Goal: Task Accomplishment & Management: Complete application form

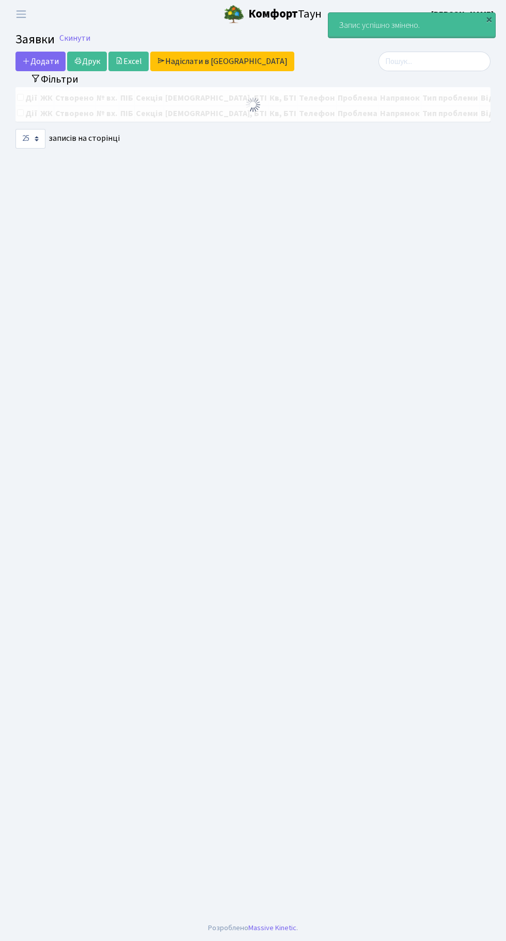
select select "25"
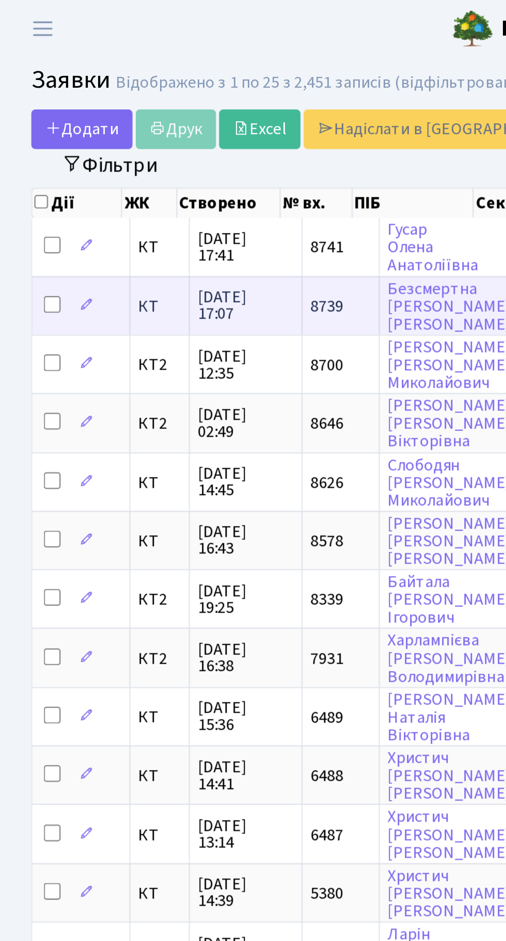
click at [23, 147] on input "checkbox" at bounding box center [26, 151] width 8 height 8
checkbox input "true"
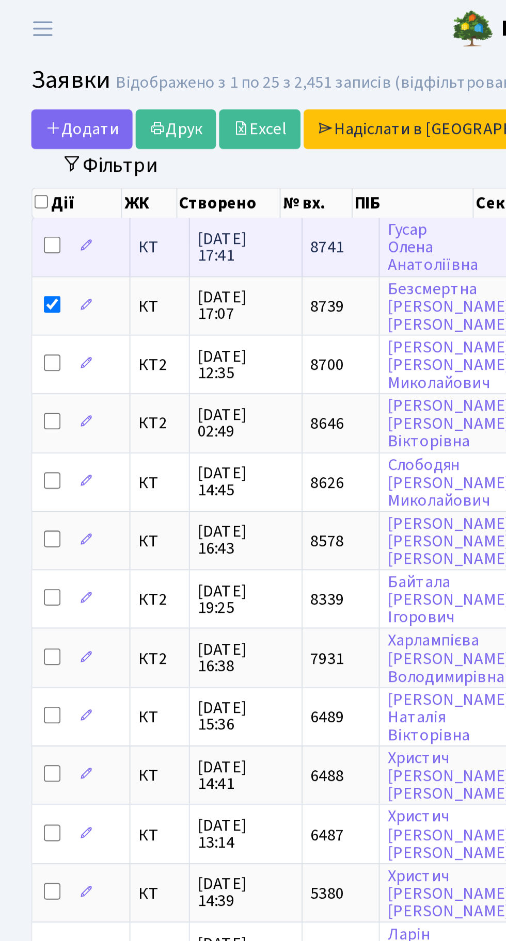
click at [22, 119] on input "checkbox" at bounding box center [26, 121] width 8 height 8
checkbox input "true"
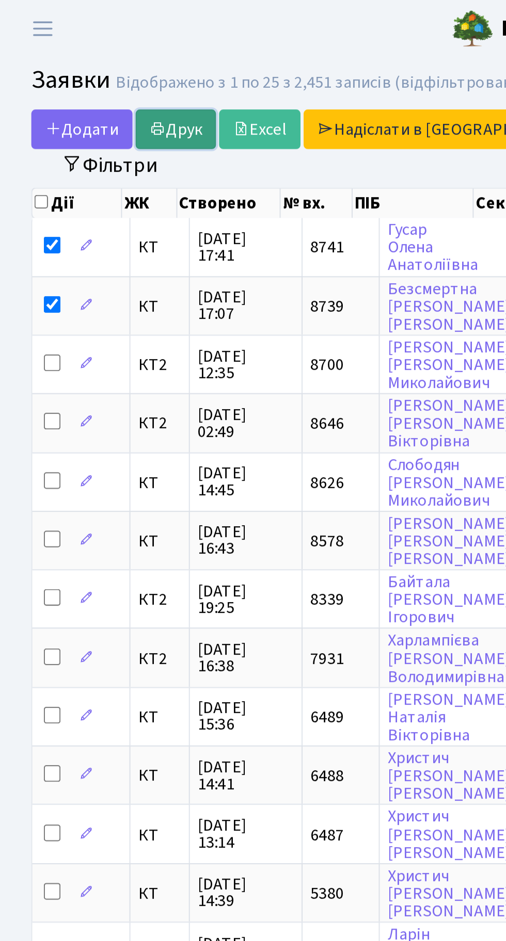
click at [95, 59] on link "Друк" at bounding box center [87, 64] width 40 height 20
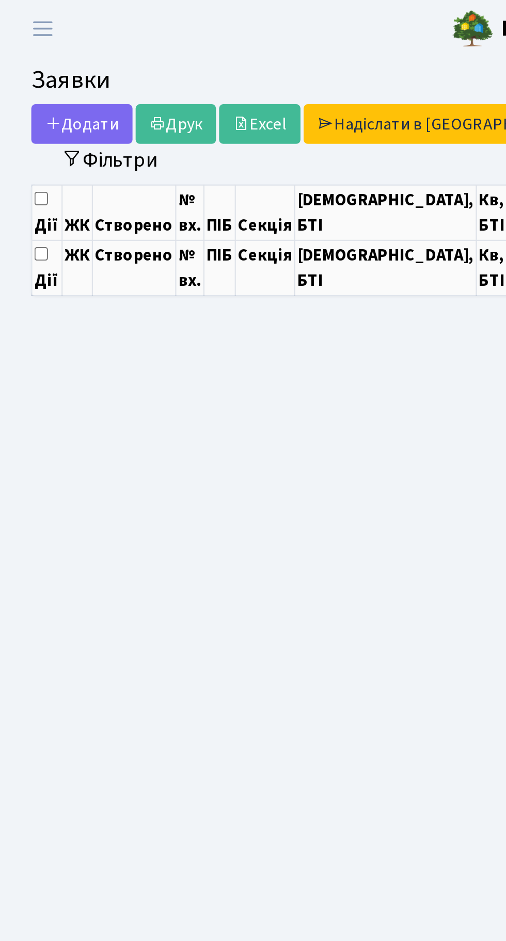
select select "25"
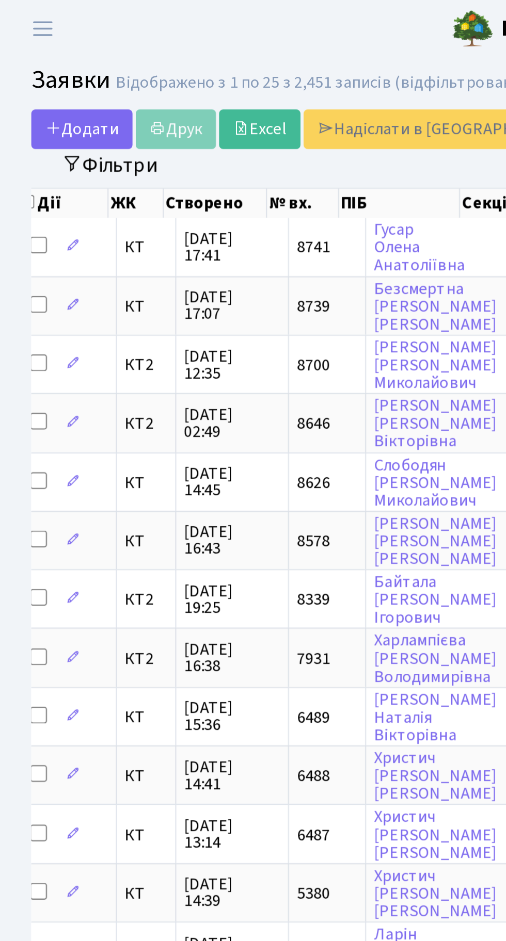
scroll to position [0, 7]
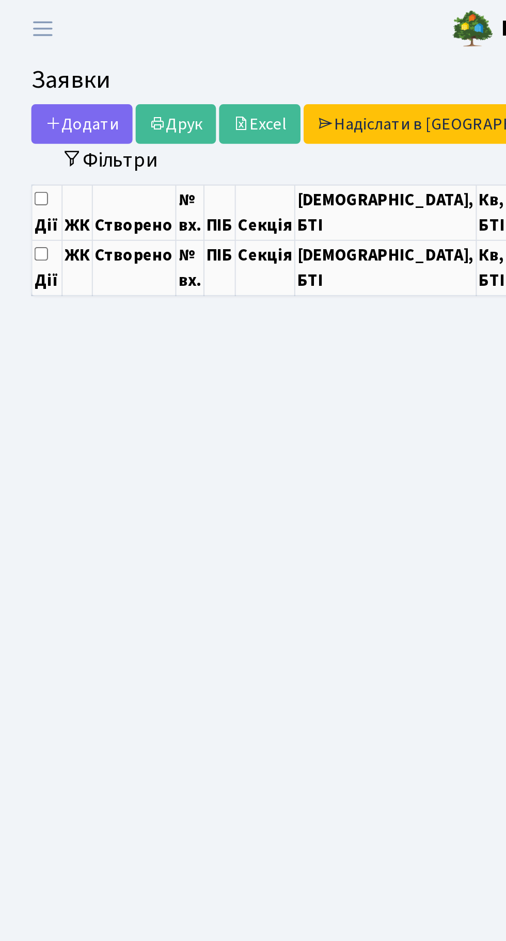
select select "25"
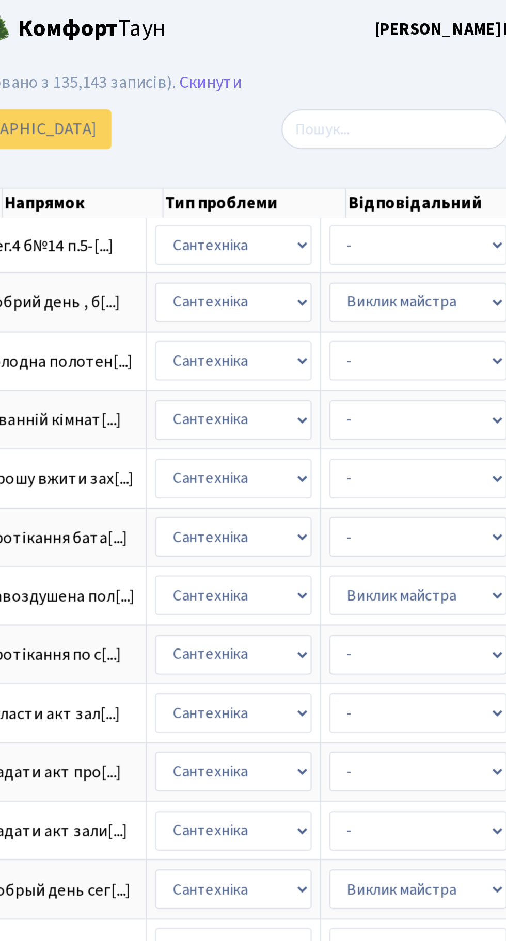
scroll to position [0, 305]
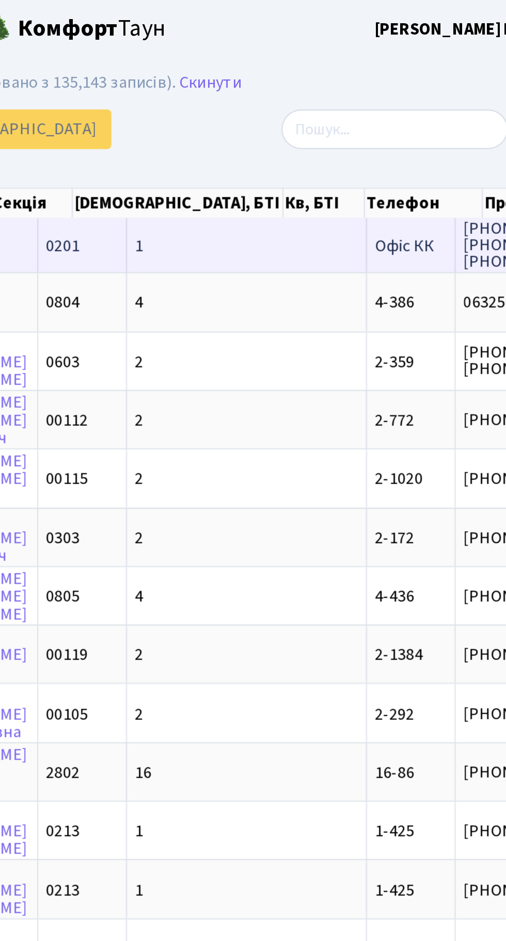
click at [326, 113] on td "1" at bounding box center [361, 121] width 119 height 27
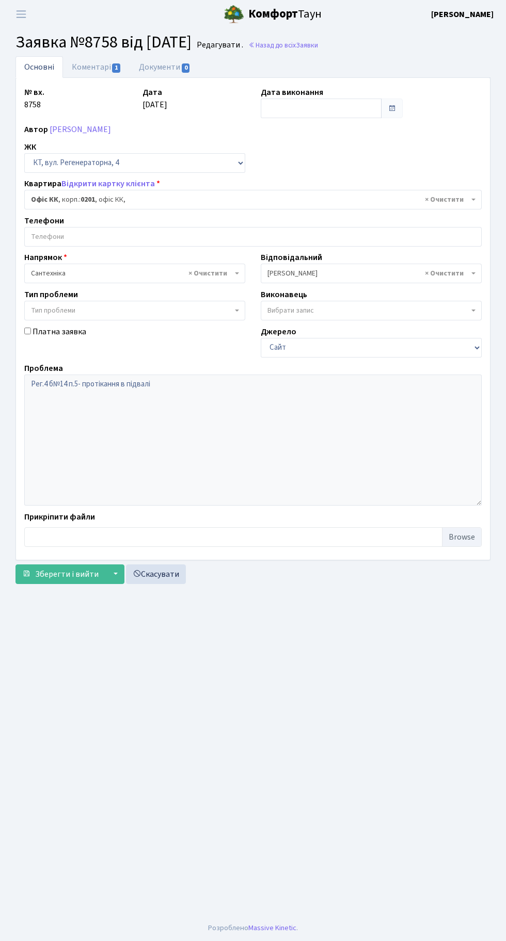
select select "4"
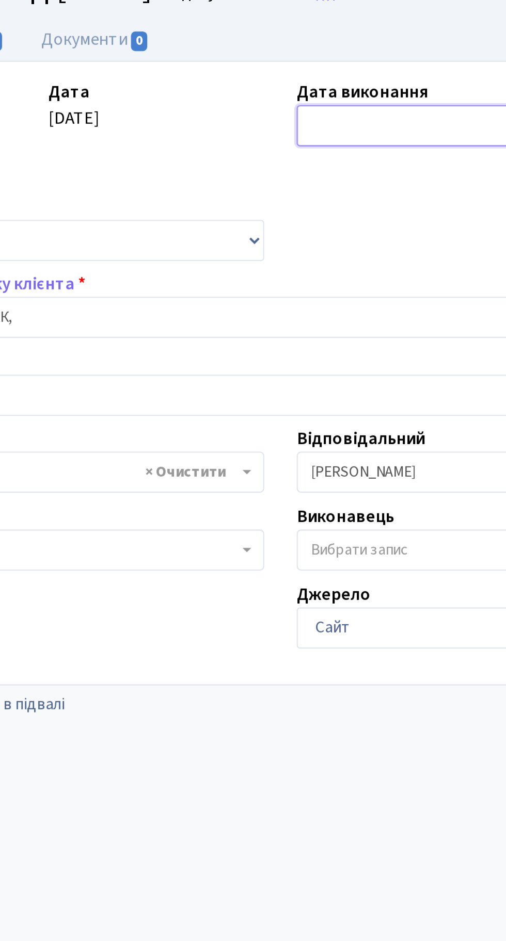
click at [292, 106] on input "text" at bounding box center [321, 109] width 121 height 20
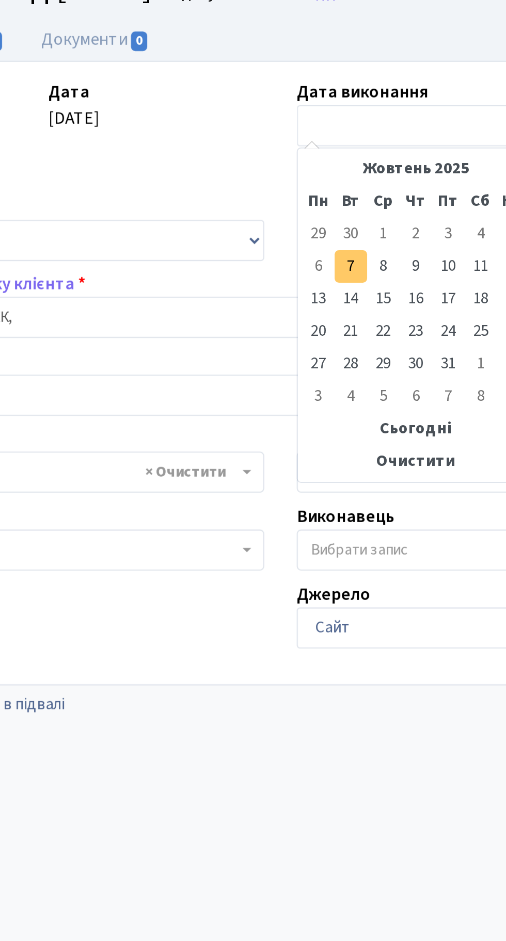
click at [286, 175] on td "7" at bounding box center [286, 175] width 15 height 15
type input "07.10.2025"
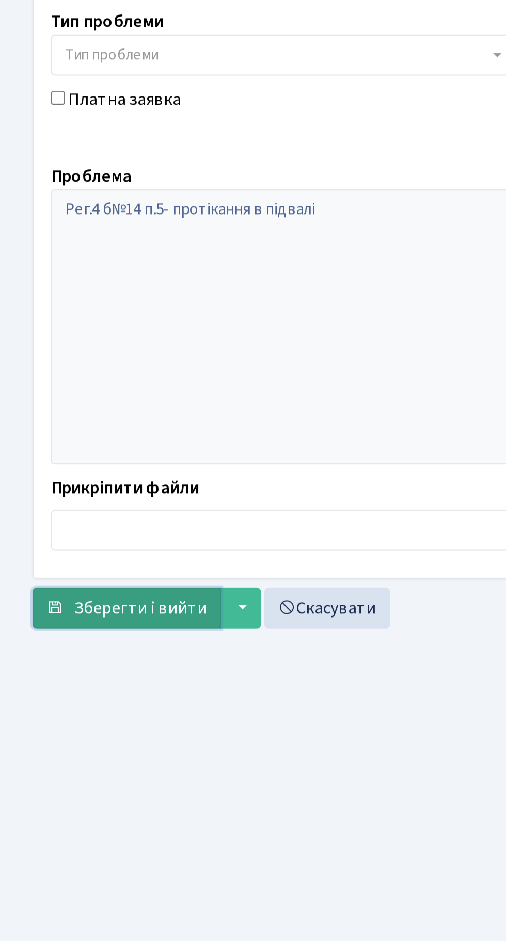
click at [63, 569] on span "Зберегти і вийти" at bounding box center [66, 574] width 63 height 11
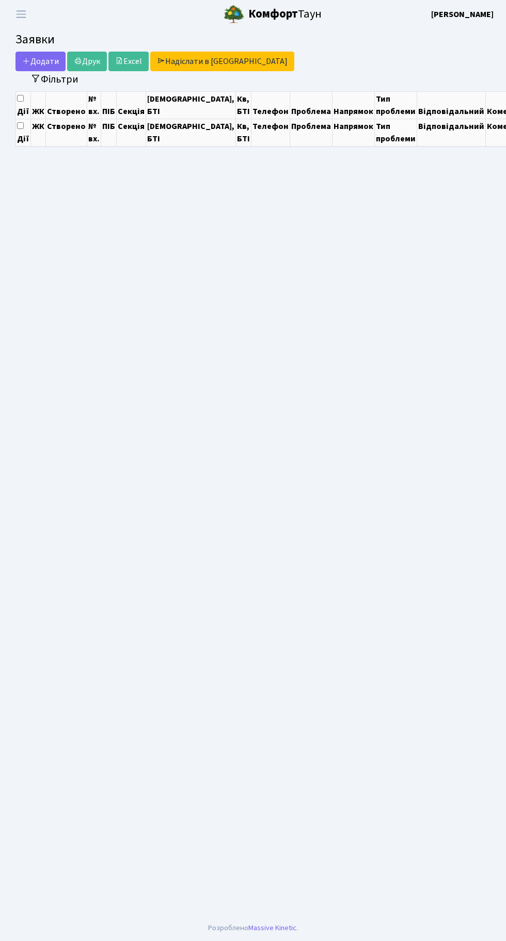
select select "25"
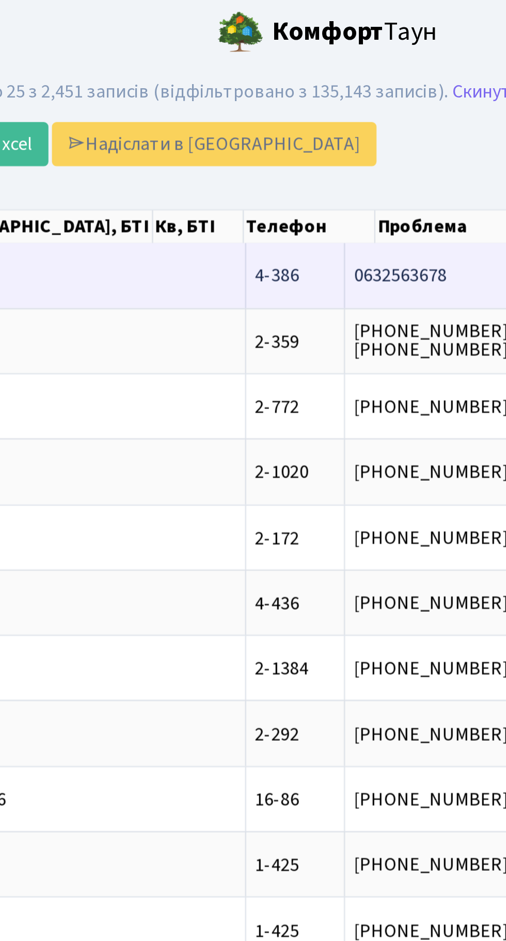
click at [358, 116] on td "добрий день , б[...]" at bounding box center [400, 122] width 84 height 28
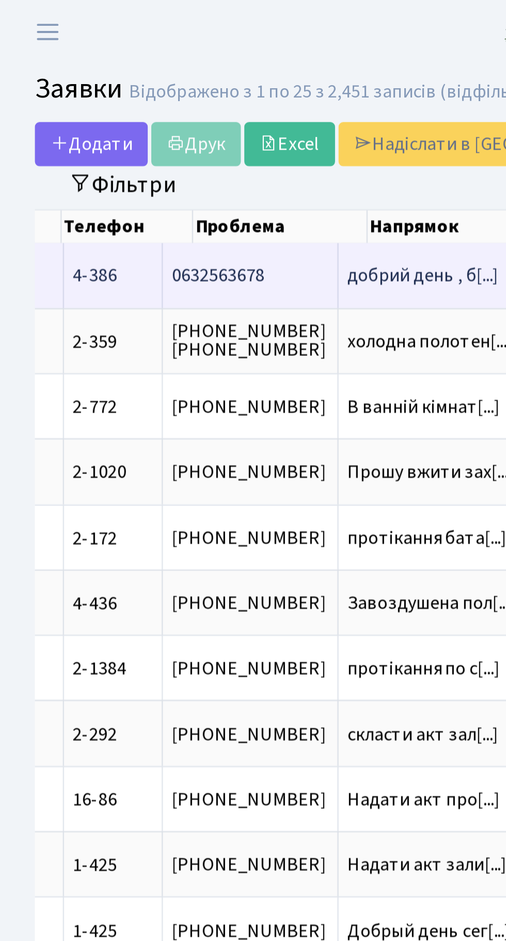
scroll to position [0, 393]
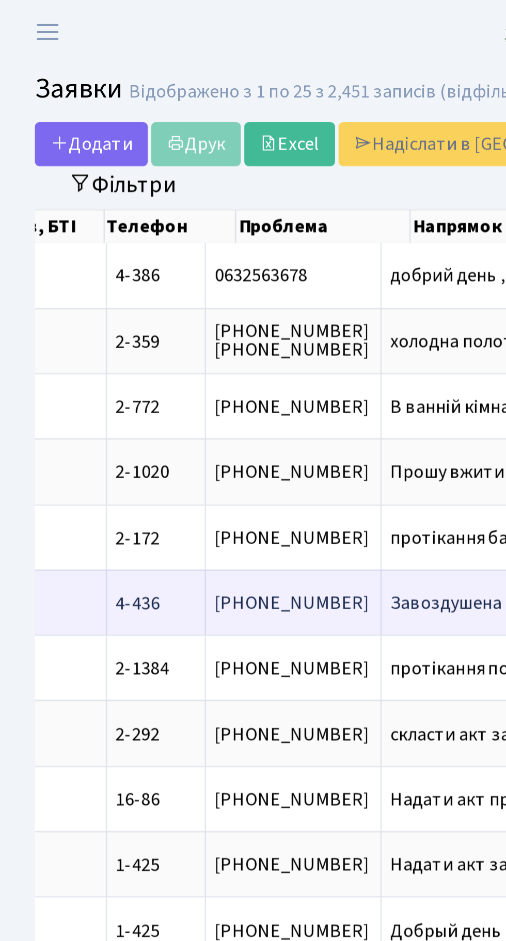
click at [173, 268] on span "Завоздушена пол[...]" at bounding box center [210, 267] width 75 height 11
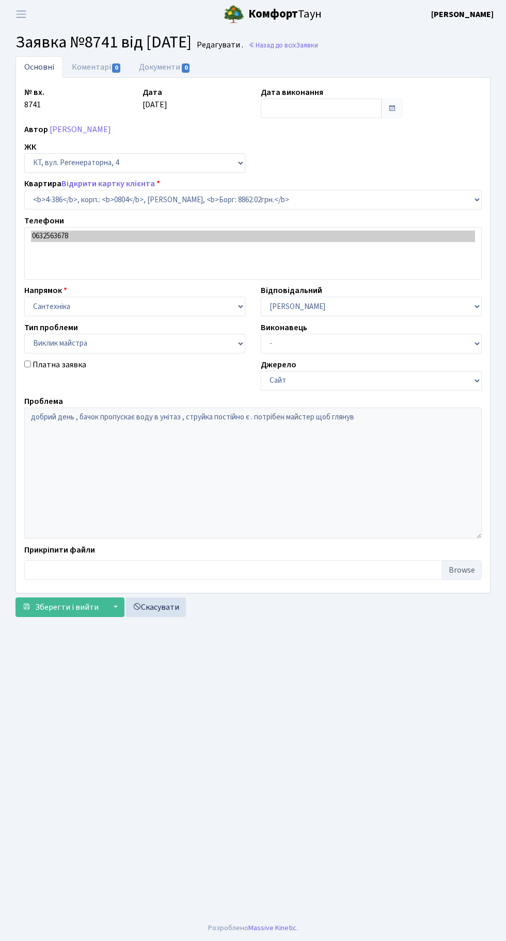
select select "1845"
select select "29"
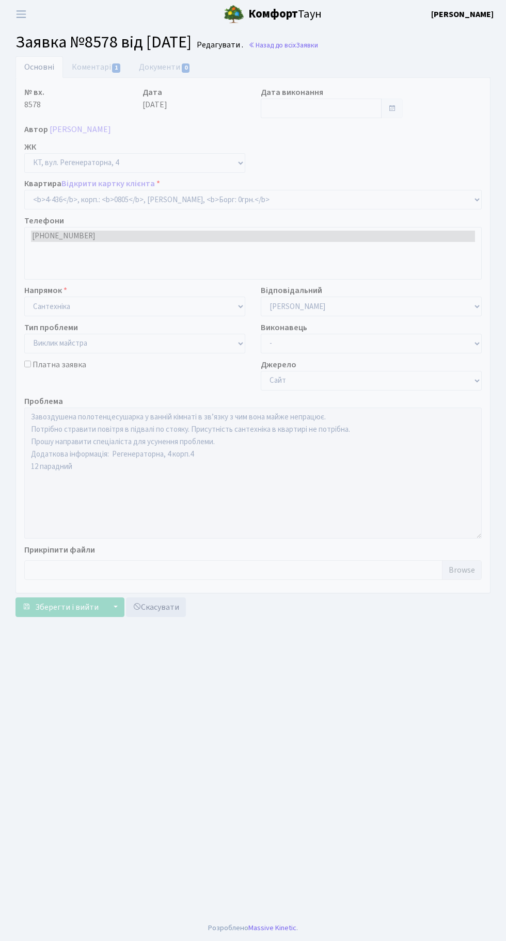
select select "1895"
select select "29"
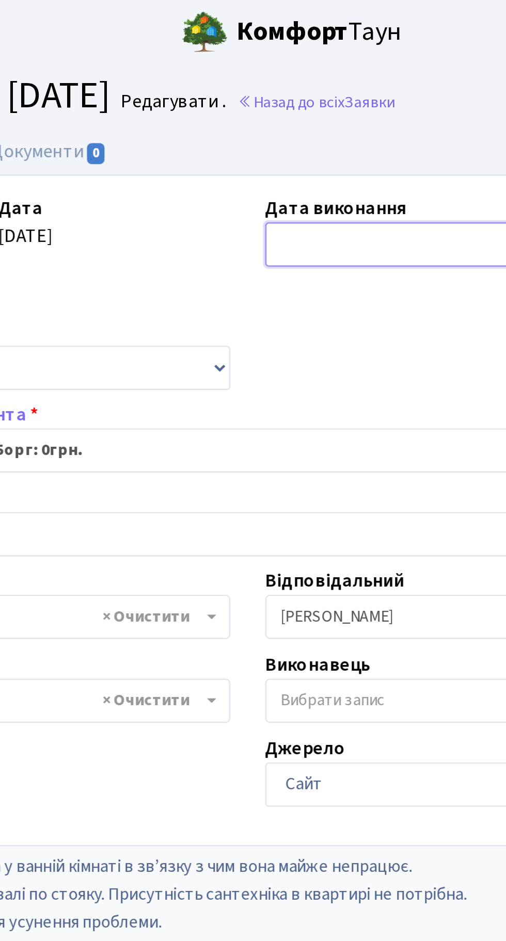
click at [285, 109] on input "text" at bounding box center [321, 109] width 121 height 20
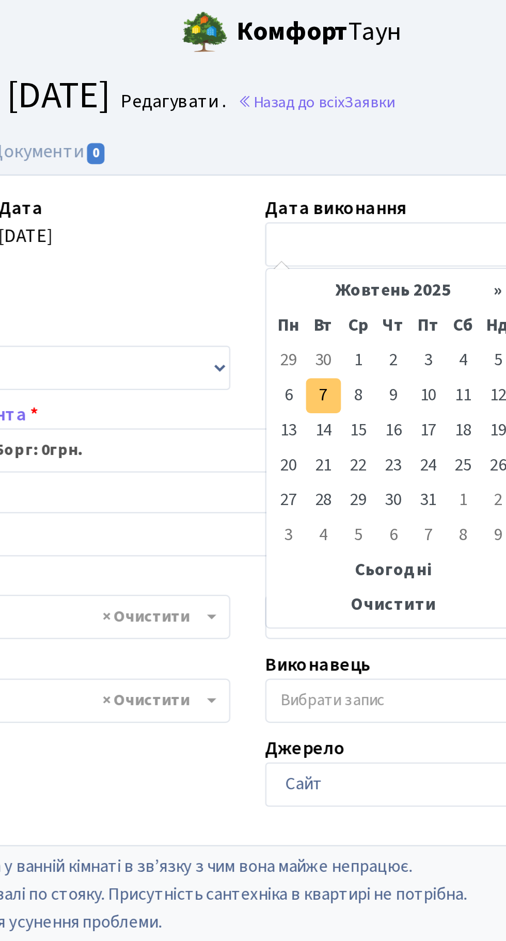
click at [286, 177] on td "7" at bounding box center [286, 175] width 15 height 15
type input "[DATE]"
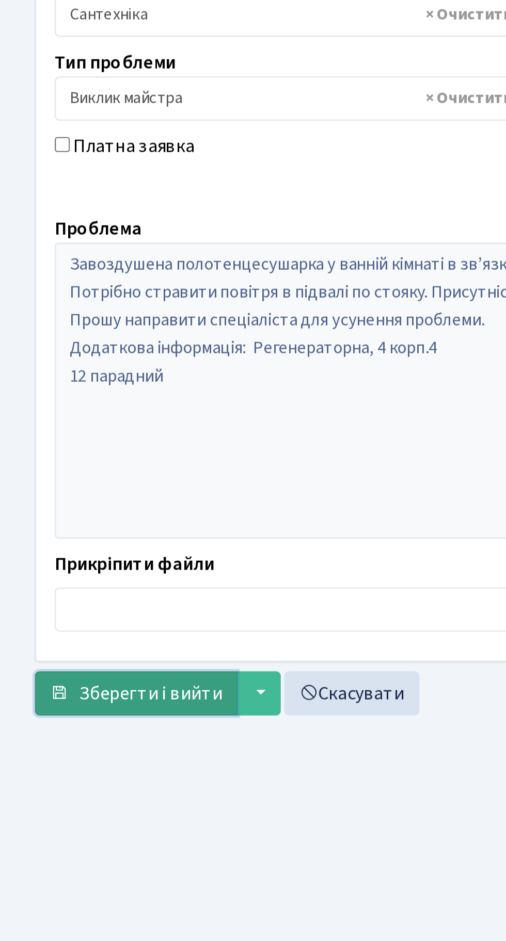
click at [85, 576] on span "Зберегти і вийти" at bounding box center [66, 574] width 63 height 11
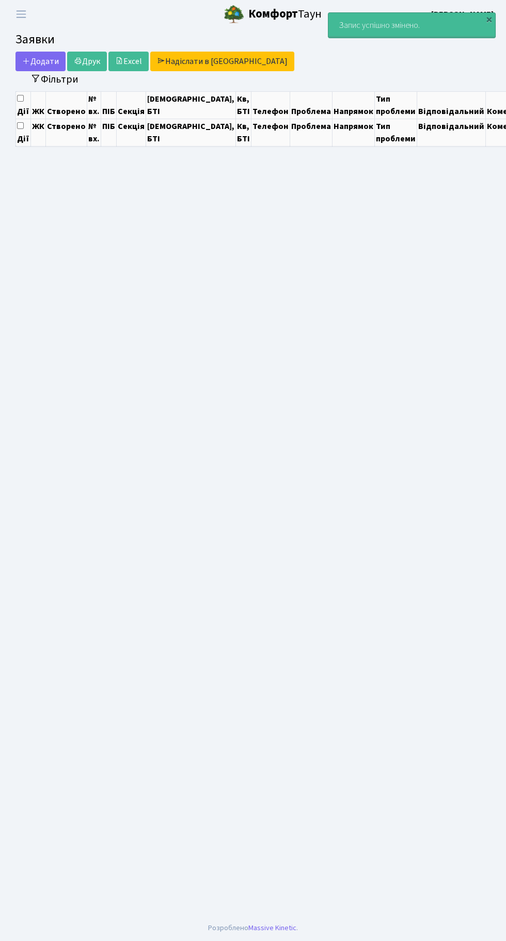
select select "25"
